Goal: Task Accomplishment & Management: Complete application form

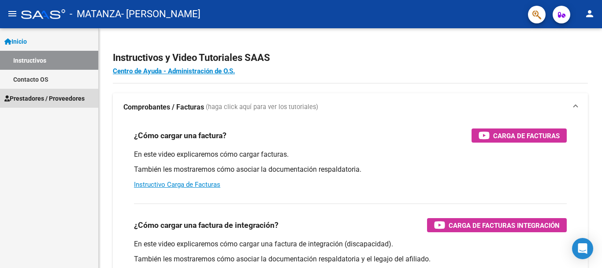
click at [45, 94] on span "Prestadores / Proveedores" at bounding box center [44, 98] width 80 height 10
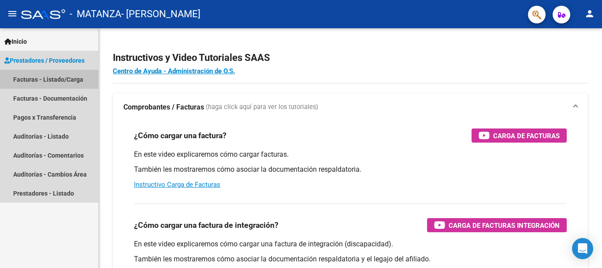
click at [42, 80] on link "Facturas - Listado/Carga" at bounding box center [49, 79] width 98 height 19
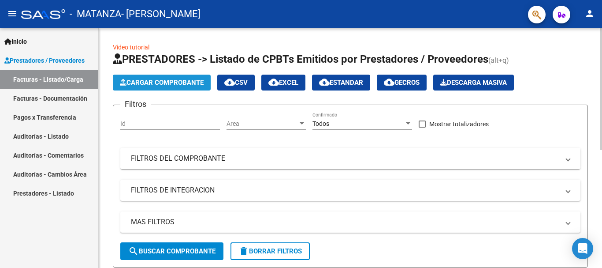
click at [155, 83] on span "Cargar Comprobante" at bounding box center [162, 82] width 84 height 8
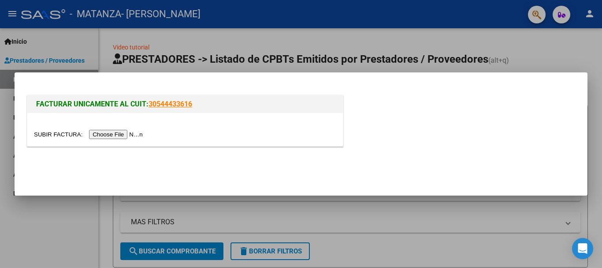
click at [114, 132] on input "file" at bounding box center [90, 134] width 112 height 9
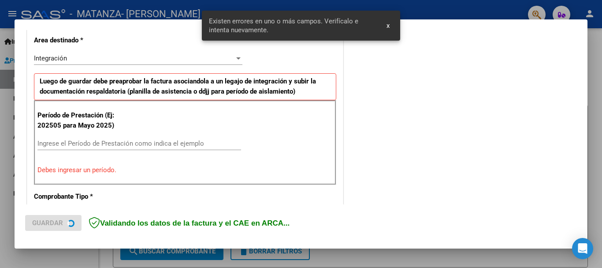
scroll to position [204, 0]
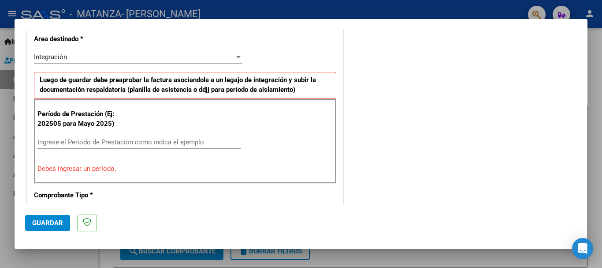
click at [83, 138] on div "Ingrese el Período de Prestación como indica el ejemplo" at bounding box center [139, 141] width 204 height 13
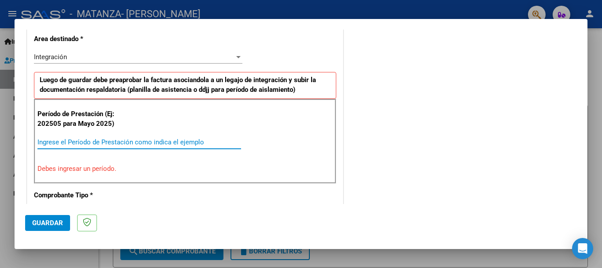
click at [83, 141] on input "Ingrese el Período de Prestación como indica el ejemplo" at bounding box center [139, 142] width 204 height 8
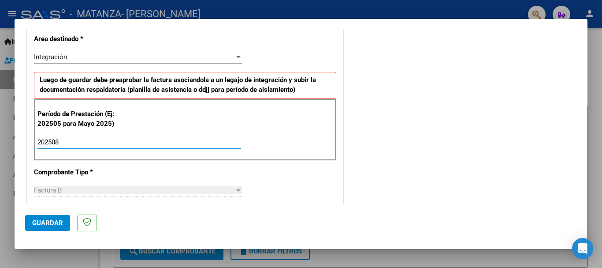
type input "202508"
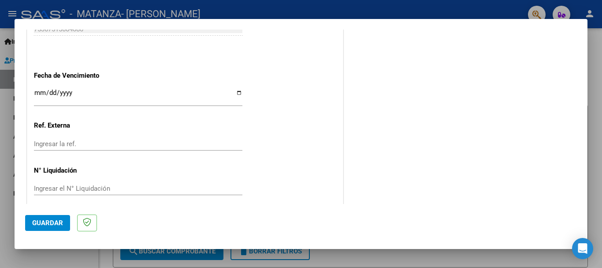
scroll to position [602, 0]
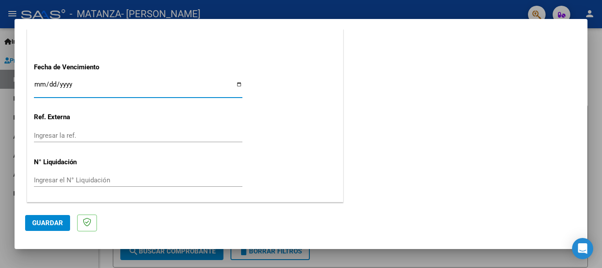
click at [35, 86] on input "Ingresar la fecha" at bounding box center [138, 88] width 209 height 14
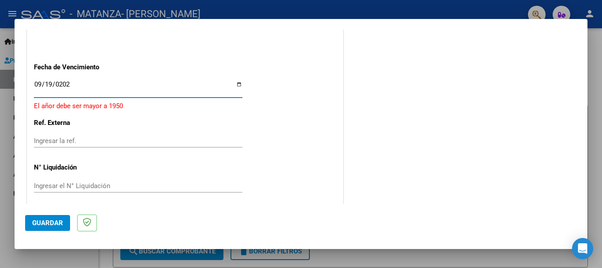
type input "[DATE]"
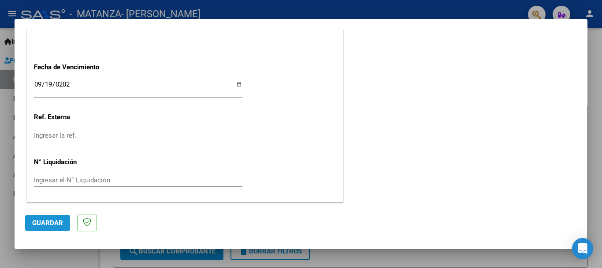
click at [47, 216] on button "Guardar" at bounding box center [47, 223] width 45 height 16
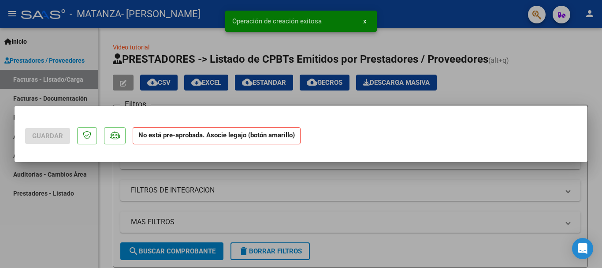
scroll to position [0, 0]
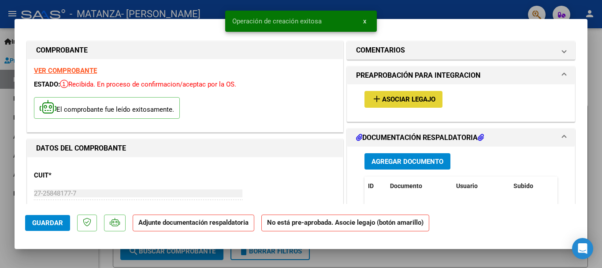
click at [389, 99] on span "Asociar Legajo" at bounding box center [408, 100] width 53 height 8
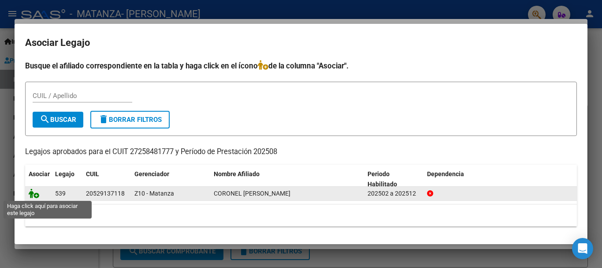
click at [37, 194] on icon at bounding box center [34, 193] width 11 height 10
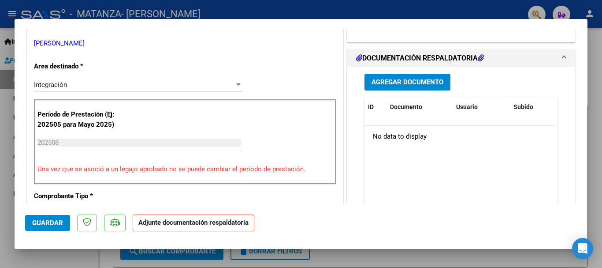
scroll to position [176, 0]
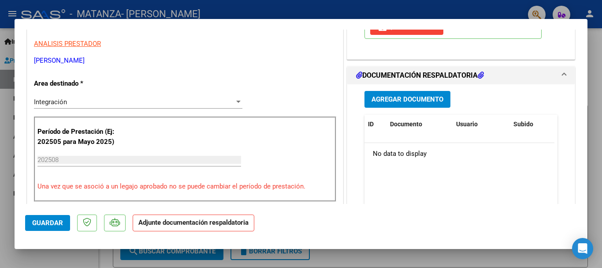
click at [431, 94] on button "Agregar Documento" at bounding box center [408, 99] width 86 height 16
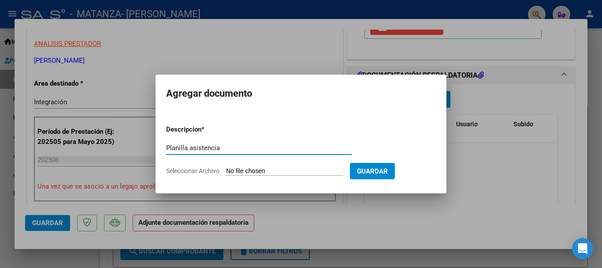
type input "Planilla asistencia"
click at [278, 171] on input "Seleccionar Archivo" at bounding box center [284, 171] width 117 height 8
type input "C:\fakepath\Planilla asistencia Agosto Coronel.pdf"
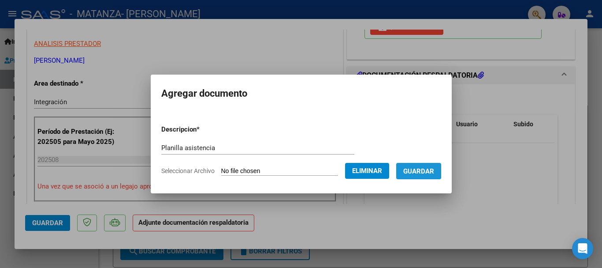
click at [416, 168] on span "Guardar" at bounding box center [418, 171] width 31 height 8
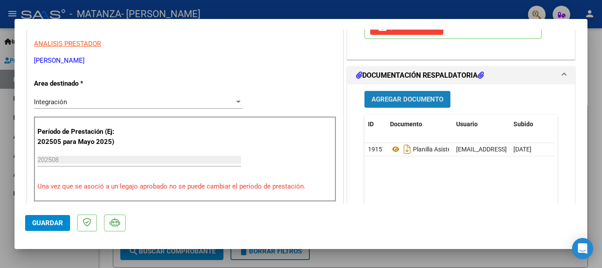
click at [381, 100] on span "Agregar Documento" at bounding box center [408, 100] width 72 height 8
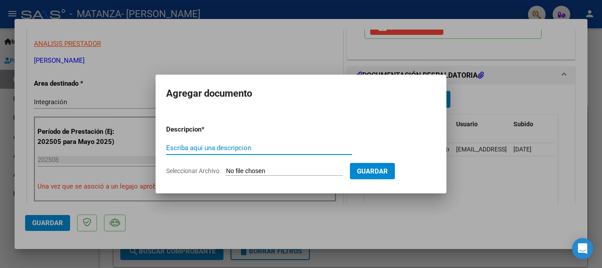
type input "c"
type input "Cae"
click at [243, 171] on input "Seleccionar Archivo" at bounding box center [284, 171] width 117 height 8
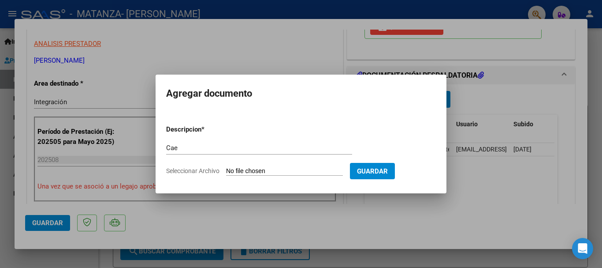
type input "C:\fakepath\Cae 801.pdf"
click at [265, 167] on input "Seleccionar Archivo" at bounding box center [284, 171] width 117 height 8
type input "C:\fakepath\Cae 801.pdf"
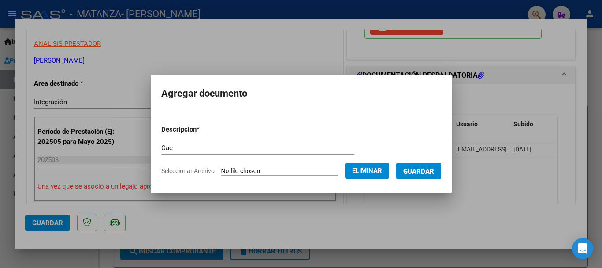
click at [426, 168] on span "Guardar" at bounding box center [418, 171] width 31 height 8
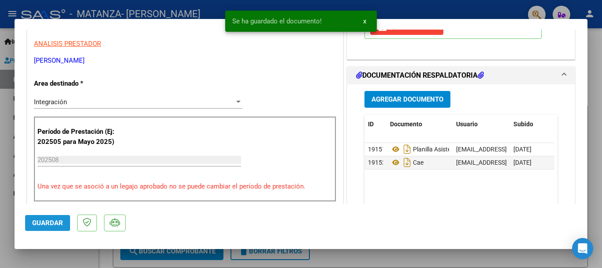
click at [48, 219] on span "Guardar" at bounding box center [47, 223] width 31 height 8
click at [5, 137] on div at bounding box center [301, 134] width 602 height 268
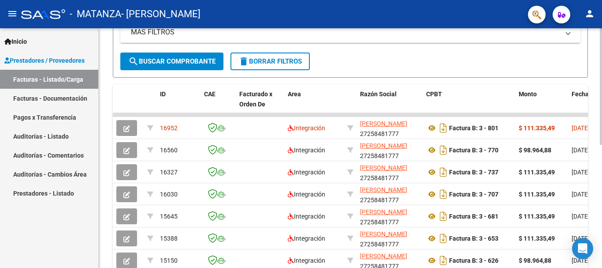
scroll to position [199, 0]
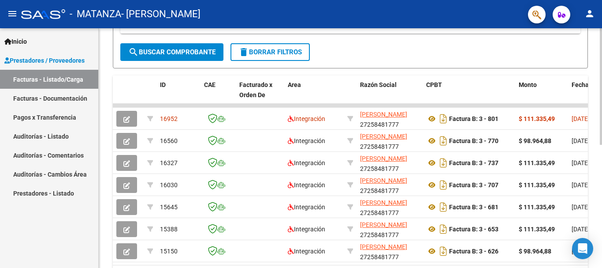
click at [602, 149] on div at bounding box center [601, 185] width 2 height 116
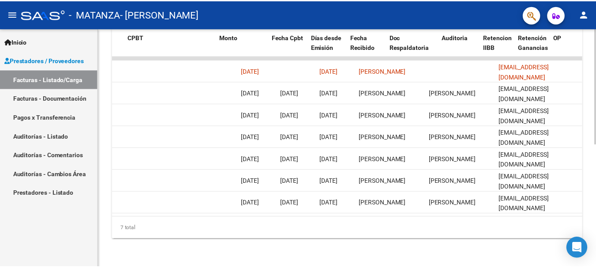
scroll to position [0, 0]
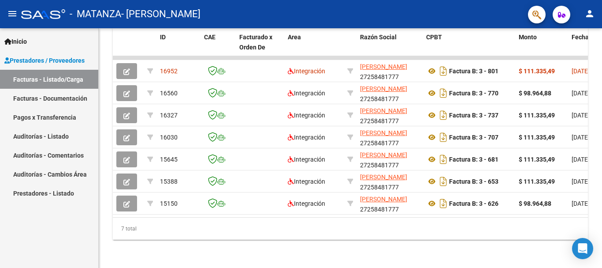
click at [585, 14] on mat-icon "person" at bounding box center [590, 13] width 11 height 11
click at [576, 58] on button "exit_to_app Salir" at bounding box center [572, 58] width 54 height 21
